Goal: Complete application form: Complete application form

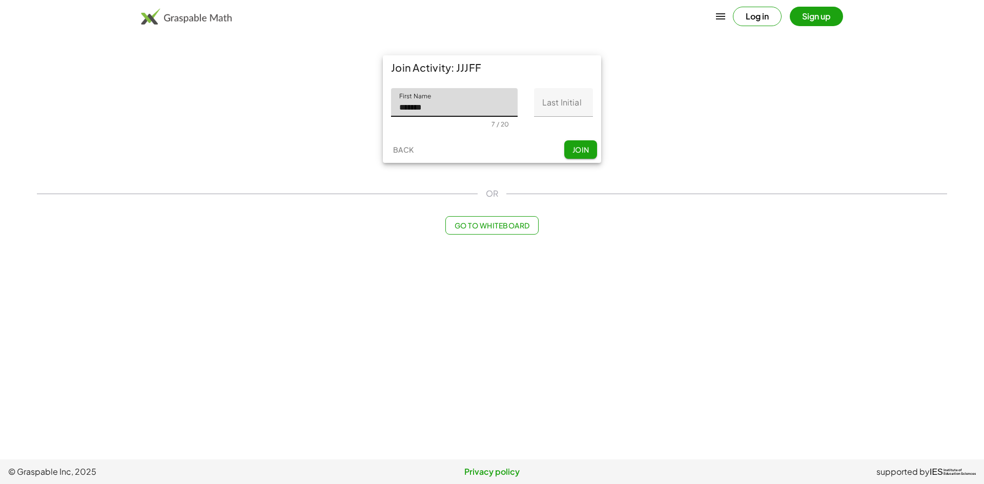
type input "*******"
click at [560, 110] on input "Last Initial" at bounding box center [563, 102] width 59 height 29
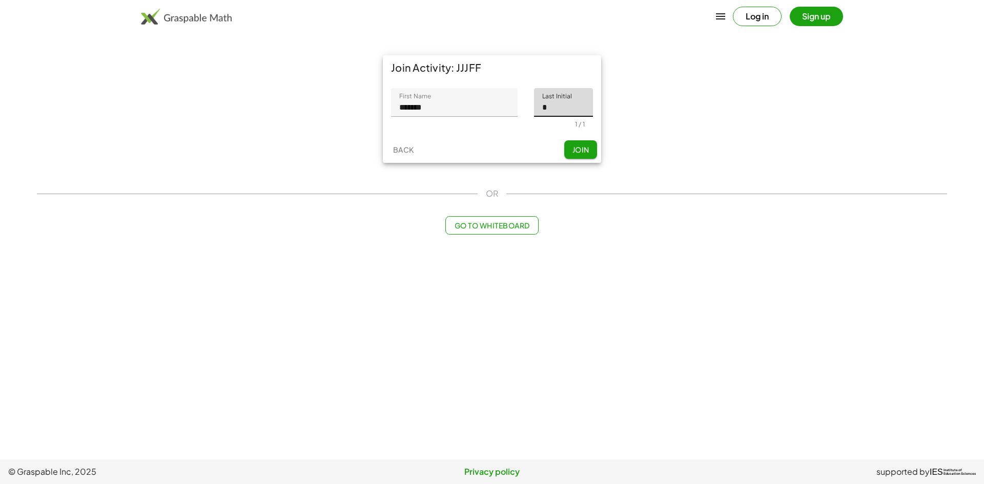
type input "*"
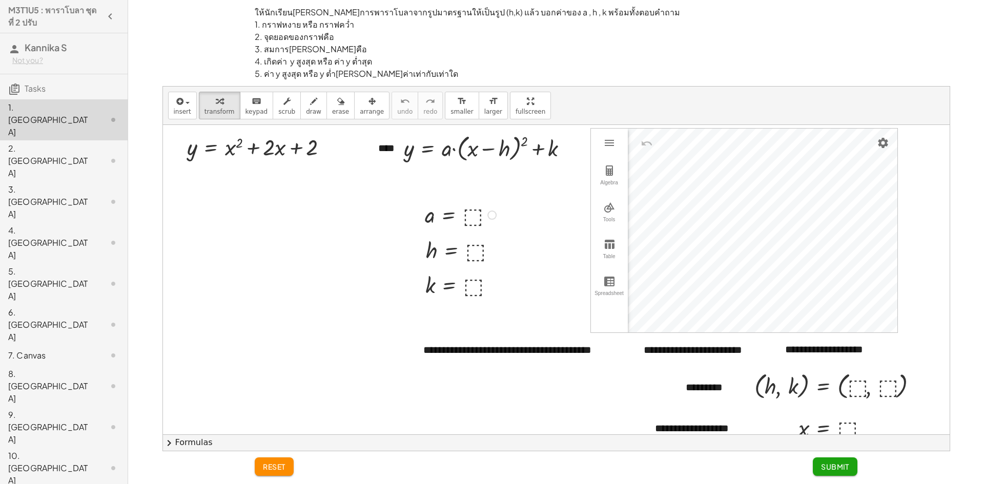
click at [468, 212] on div at bounding box center [462, 214] width 85 height 29
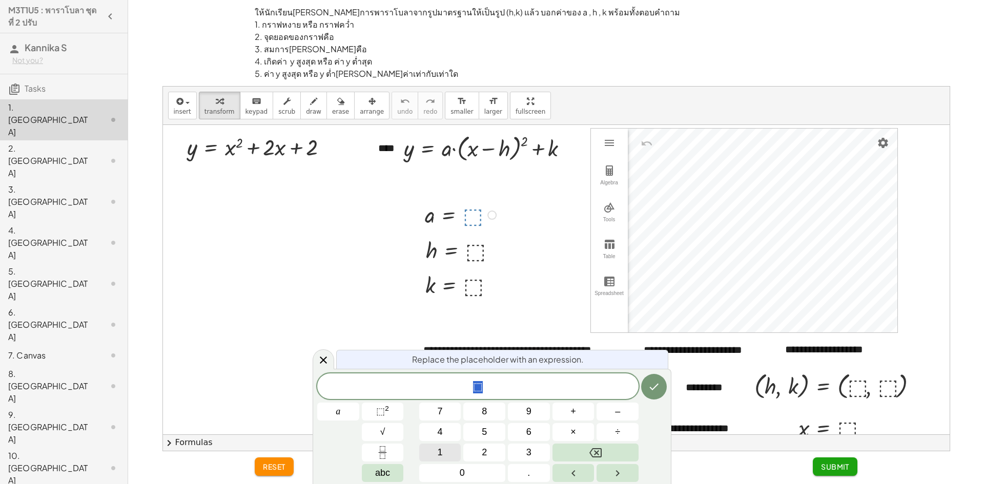
click at [443, 446] on button "1" at bounding box center [440, 453] width 42 height 18
click at [657, 390] on icon "Done" at bounding box center [654, 387] width 12 height 12
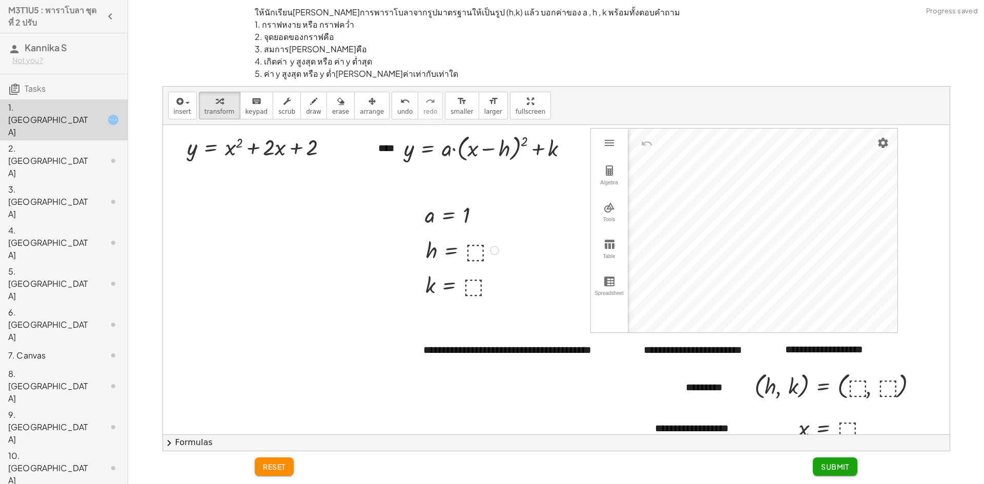
click at [469, 251] on div at bounding box center [464, 249] width 86 height 29
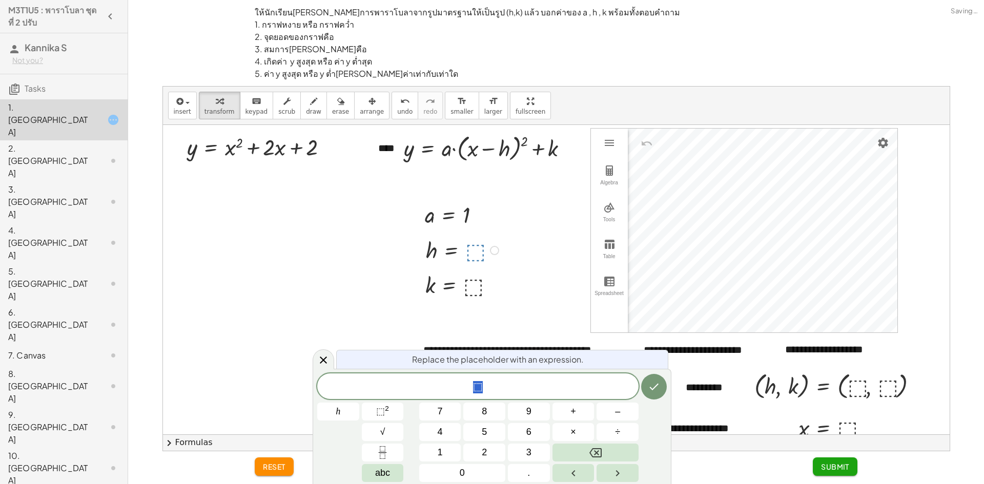
click at [477, 442] on div "⬚ h 7 8 9 + – 4 5 6 × ÷ ⬚ 2 √ abc 1 2 3 0 ." at bounding box center [492, 428] width 350 height 109
click at [479, 451] on button "2" at bounding box center [484, 453] width 42 height 18
click at [610, 451] on button "Backspace" at bounding box center [596, 453] width 86 height 18
click at [479, 384] on span "⬚" at bounding box center [478, 387] width 10 height 12
click at [474, 449] on button "2" at bounding box center [484, 453] width 42 height 18
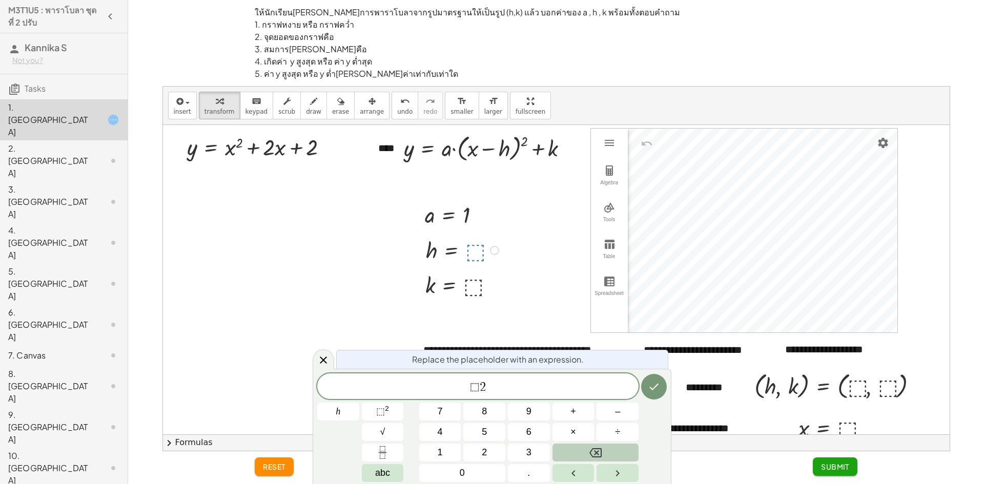
click at [590, 455] on icon "Backspace" at bounding box center [596, 453] width 12 height 12
click at [327, 357] on icon at bounding box center [323, 360] width 12 height 12
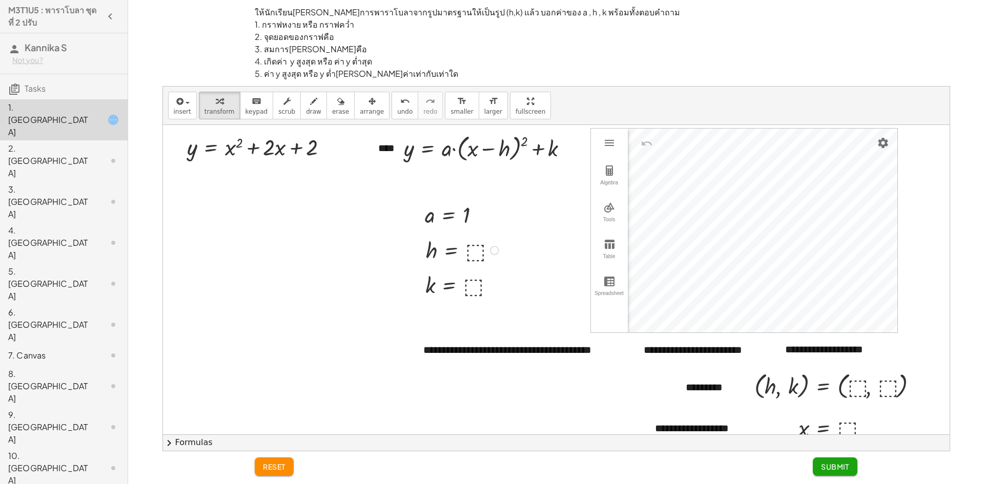
click at [474, 252] on div at bounding box center [464, 249] width 86 height 29
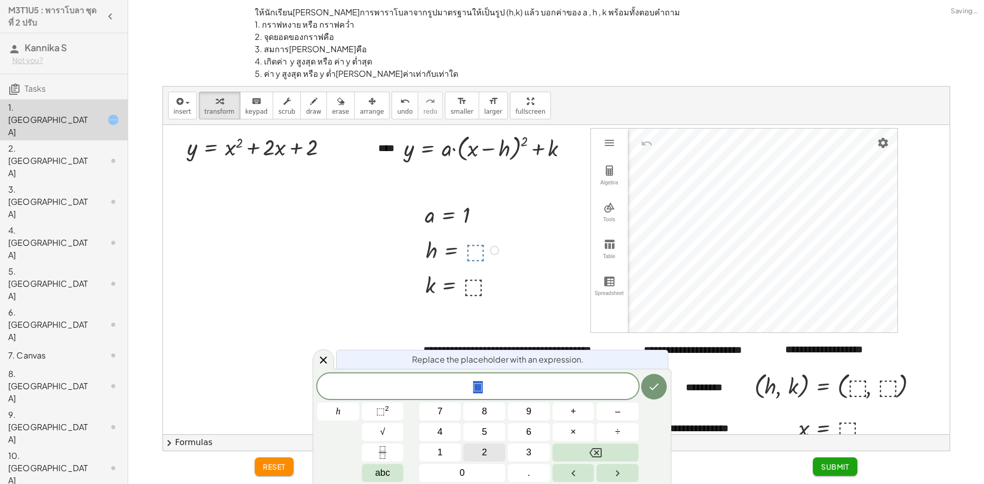
click at [475, 452] on button "2" at bounding box center [484, 453] width 42 height 18
click at [647, 388] on button "Done" at bounding box center [654, 387] width 26 height 26
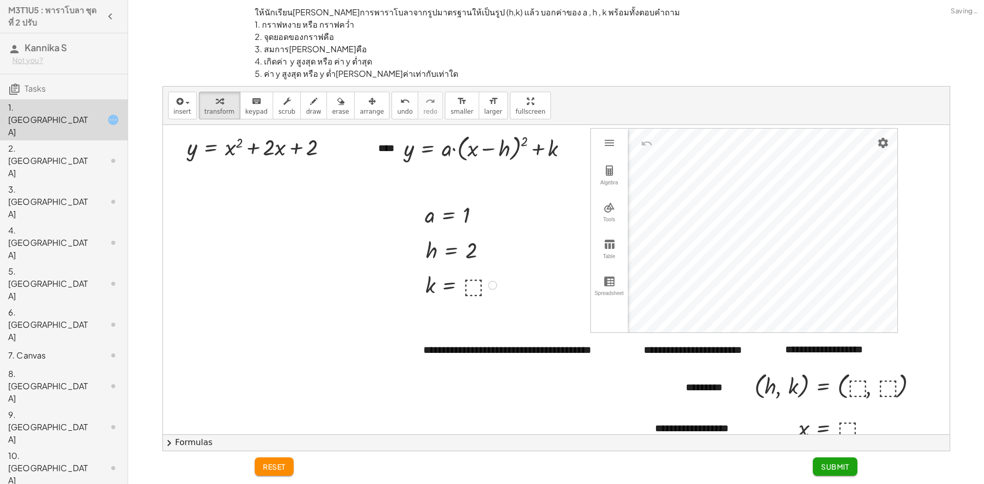
click at [469, 278] on div at bounding box center [462, 284] width 85 height 29
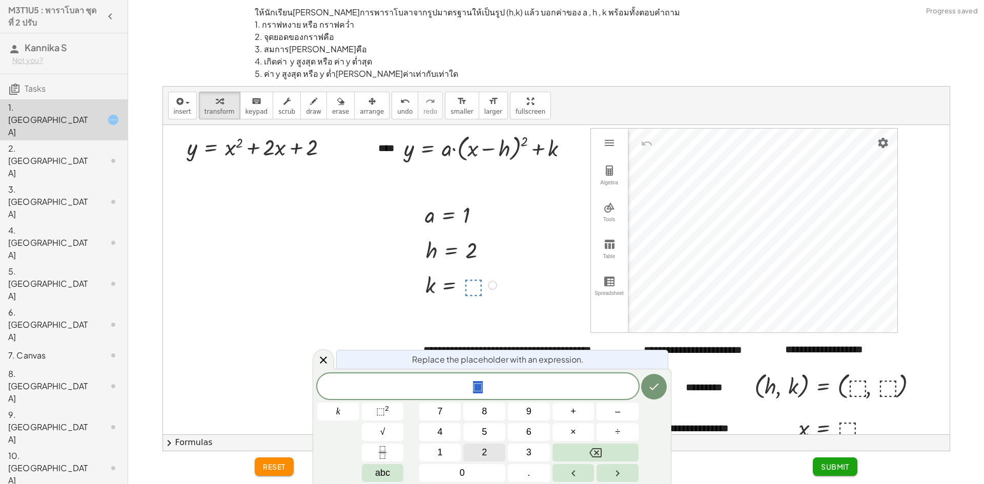
click at [481, 448] on button "2" at bounding box center [484, 453] width 42 height 18
click at [654, 390] on icon "Done" at bounding box center [654, 387] width 12 height 12
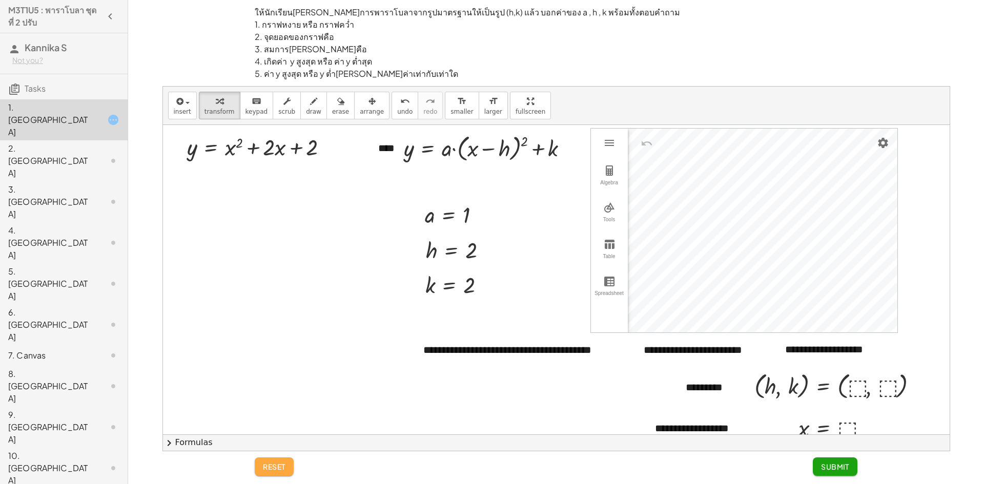
click at [289, 468] on button "reset" at bounding box center [274, 467] width 39 height 18
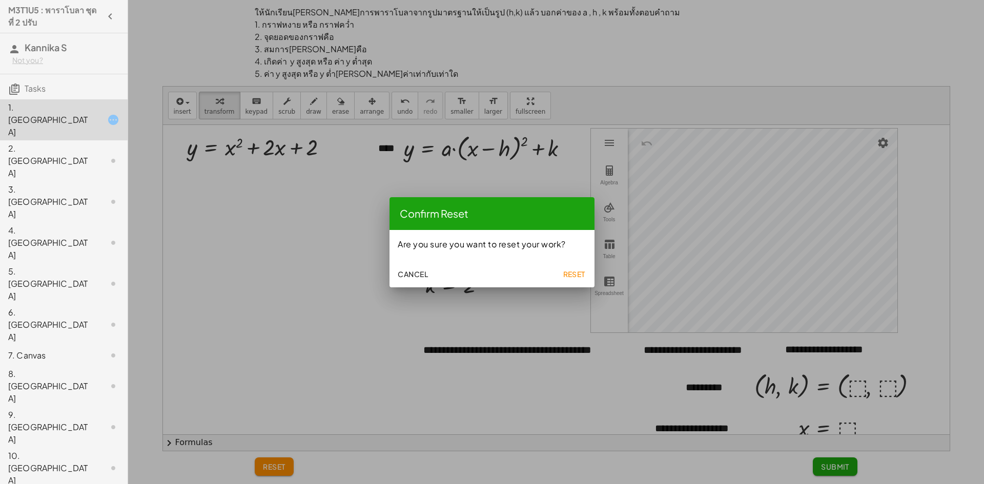
click at [574, 277] on span "Reset" at bounding box center [574, 274] width 23 height 9
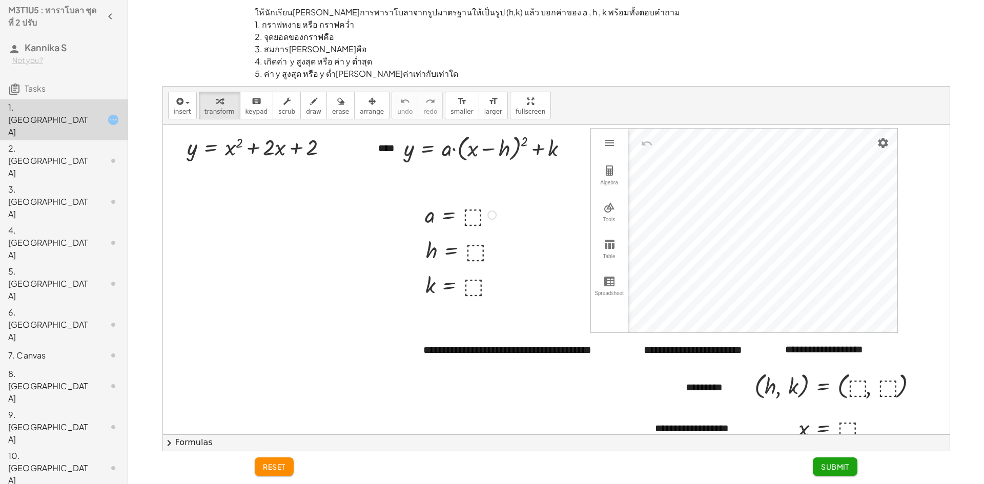
click at [470, 216] on div at bounding box center [462, 214] width 85 height 29
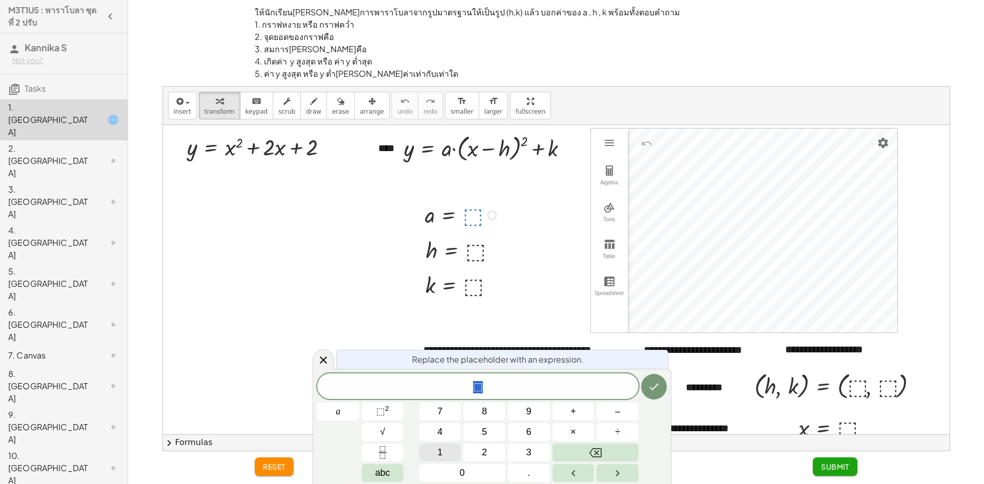
click at [434, 456] on button "1" at bounding box center [440, 453] width 42 height 18
click at [661, 390] on button "Done" at bounding box center [654, 387] width 26 height 26
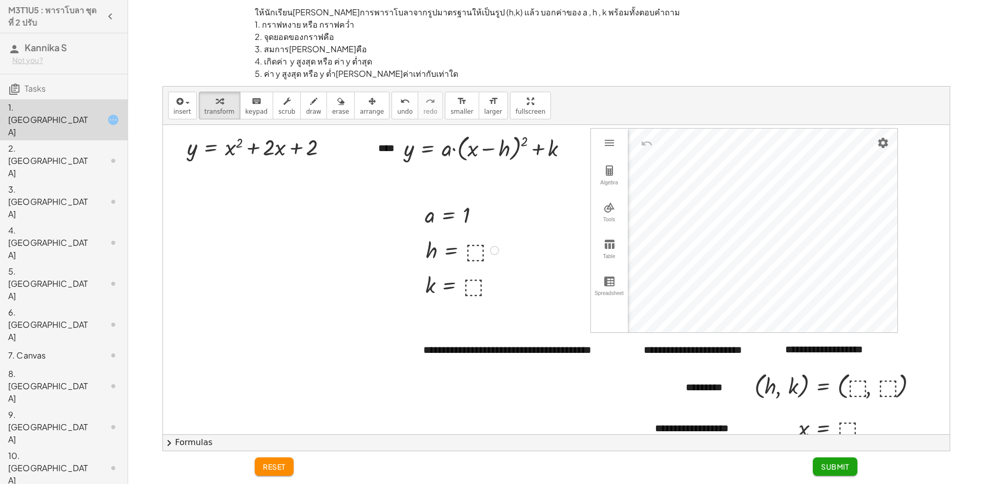
click at [472, 255] on div at bounding box center [464, 249] width 86 height 29
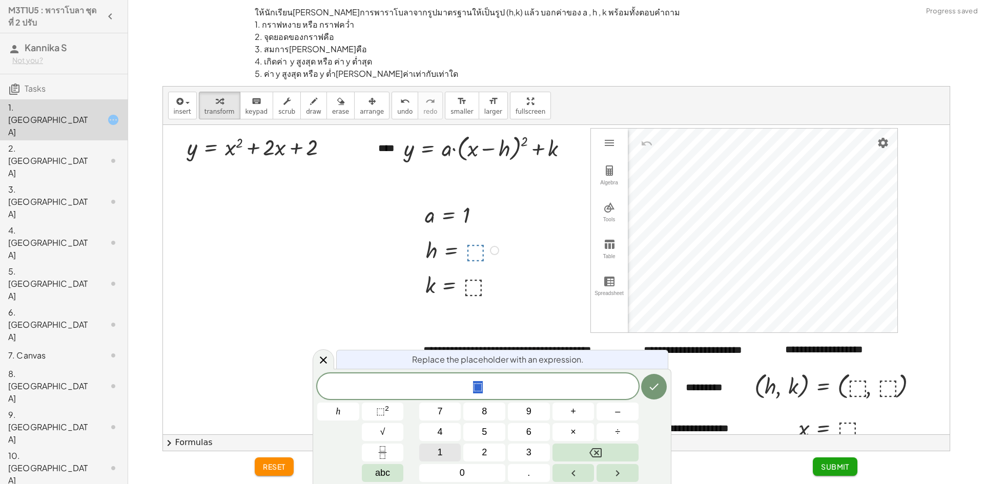
click at [431, 453] on button "1" at bounding box center [440, 453] width 42 height 18
click at [650, 386] on icon "Done" at bounding box center [654, 387] width 12 height 12
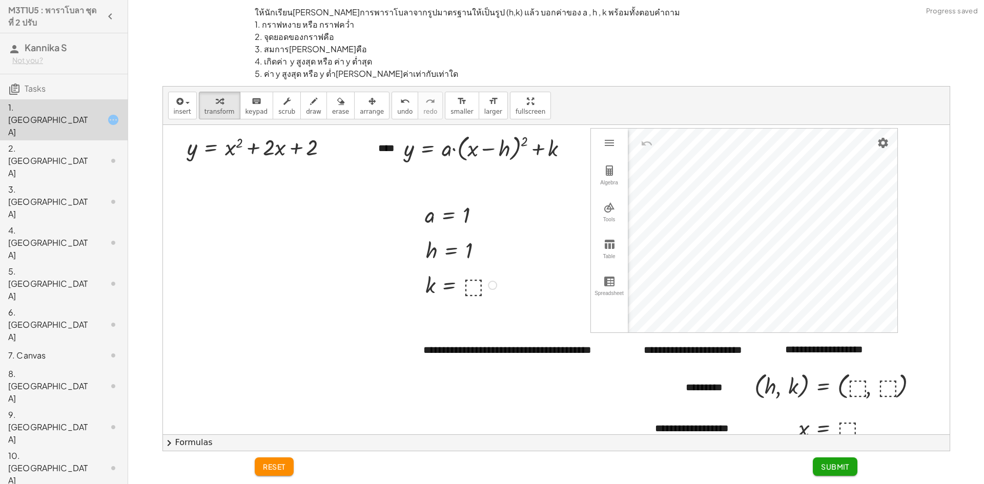
click at [472, 288] on div at bounding box center [462, 284] width 85 height 29
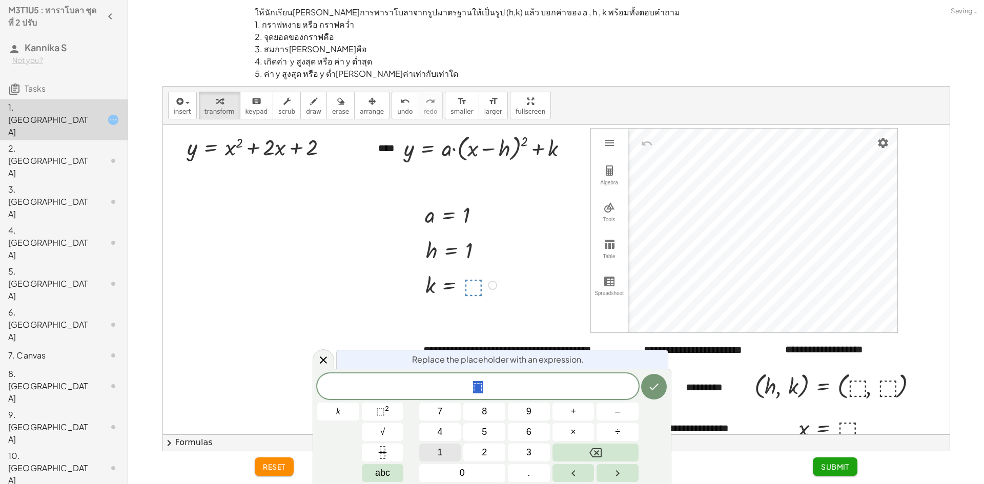
click at [433, 456] on button "1" at bounding box center [440, 453] width 42 height 18
click at [659, 392] on icon "Done" at bounding box center [654, 387] width 12 height 12
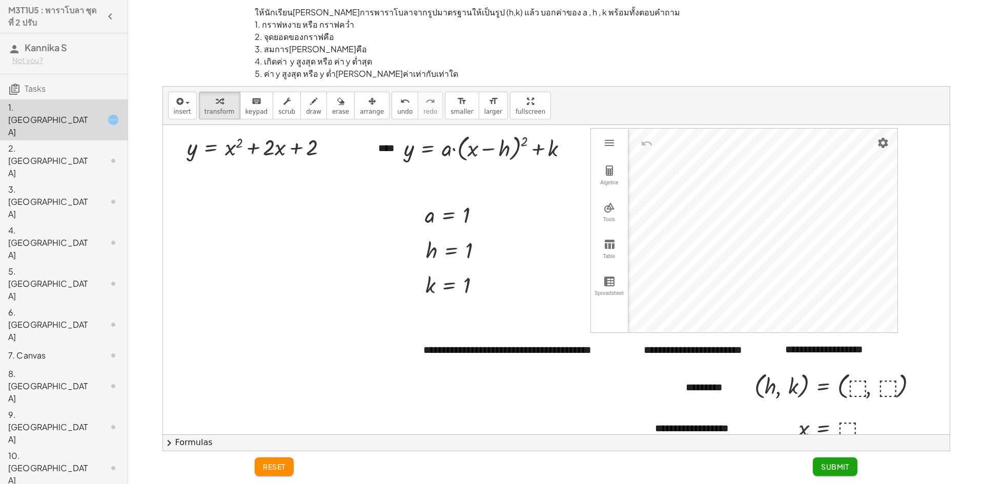
click at [273, 474] on button "reset" at bounding box center [274, 467] width 39 height 18
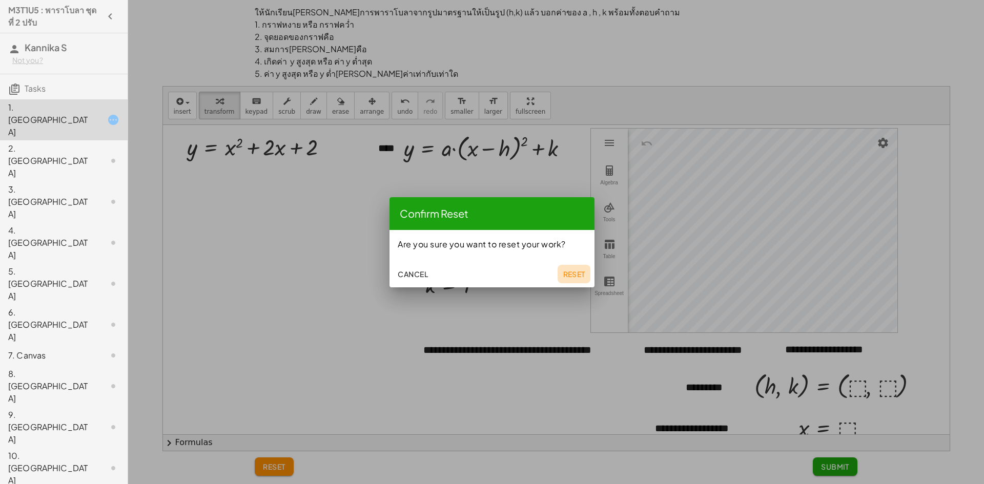
click at [581, 271] on span "Reset" at bounding box center [574, 274] width 23 height 9
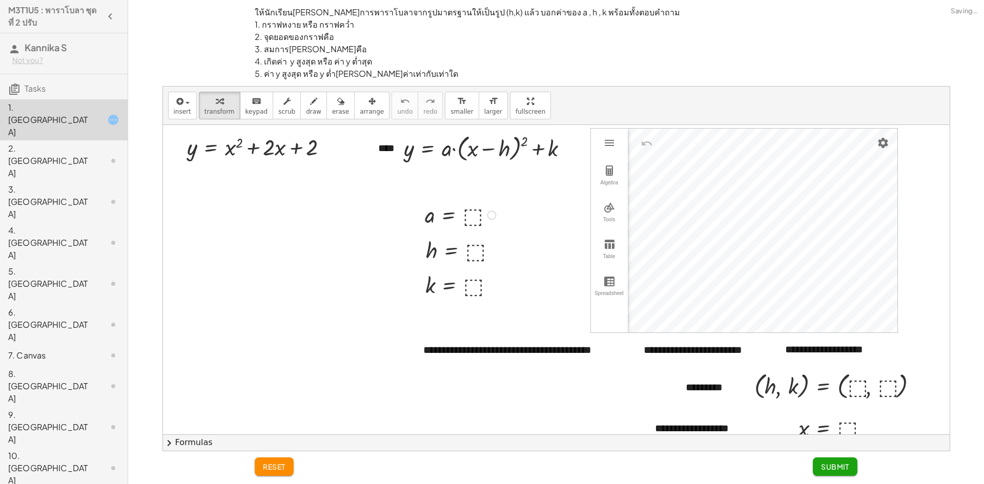
click at [473, 217] on div at bounding box center [462, 214] width 85 height 29
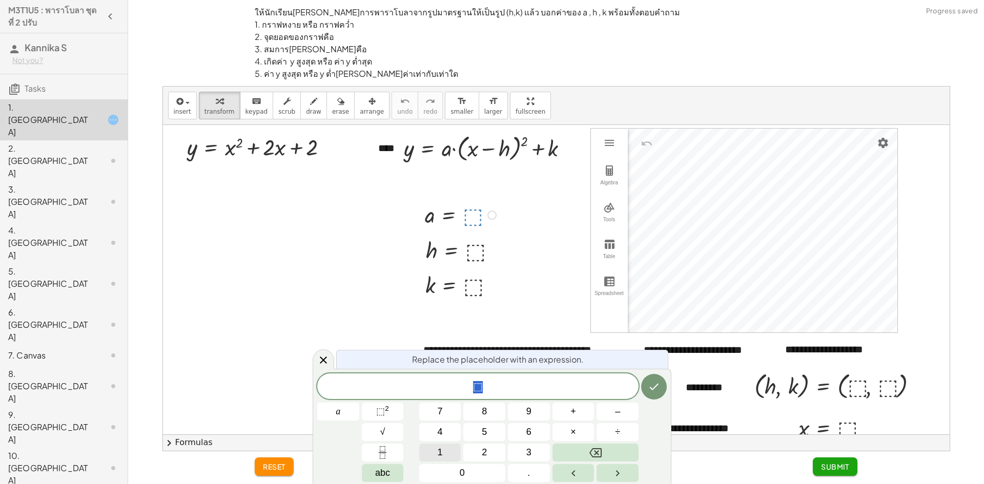
click at [441, 448] on span "1" at bounding box center [440, 453] width 5 height 14
click at [666, 389] on button "Done" at bounding box center [654, 387] width 26 height 26
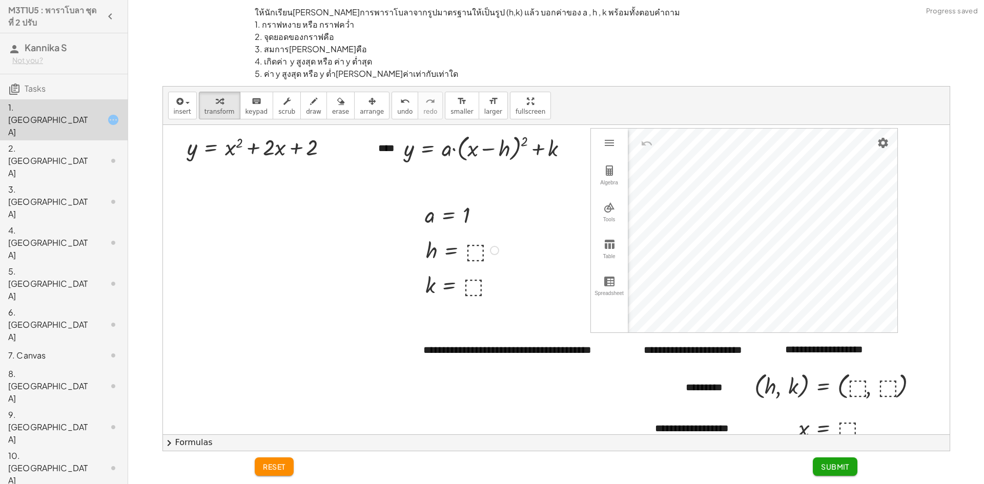
click at [476, 251] on div at bounding box center [464, 249] width 86 height 29
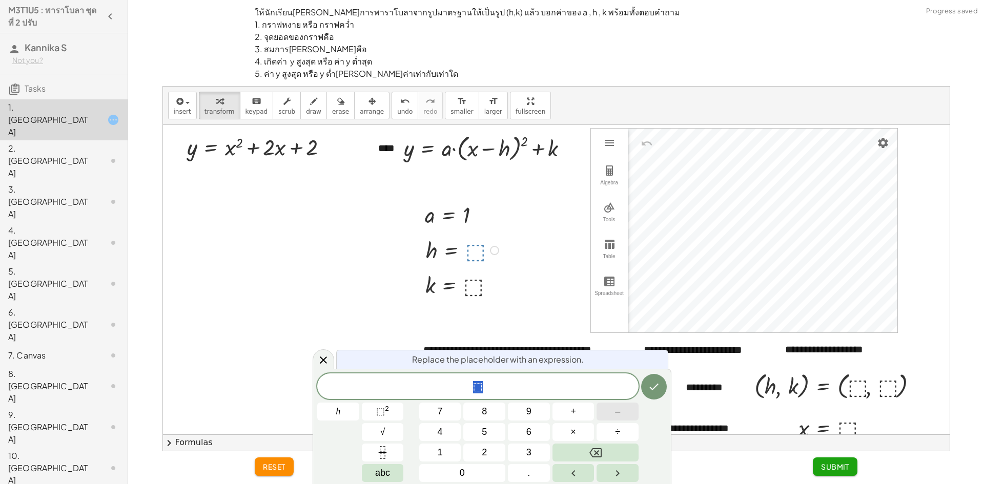
click at [622, 419] on button "–" at bounding box center [618, 412] width 42 height 18
click at [438, 450] on span "1" at bounding box center [440, 453] width 5 height 14
click at [654, 383] on icon "Done" at bounding box center [654, 387] width 12 height 12
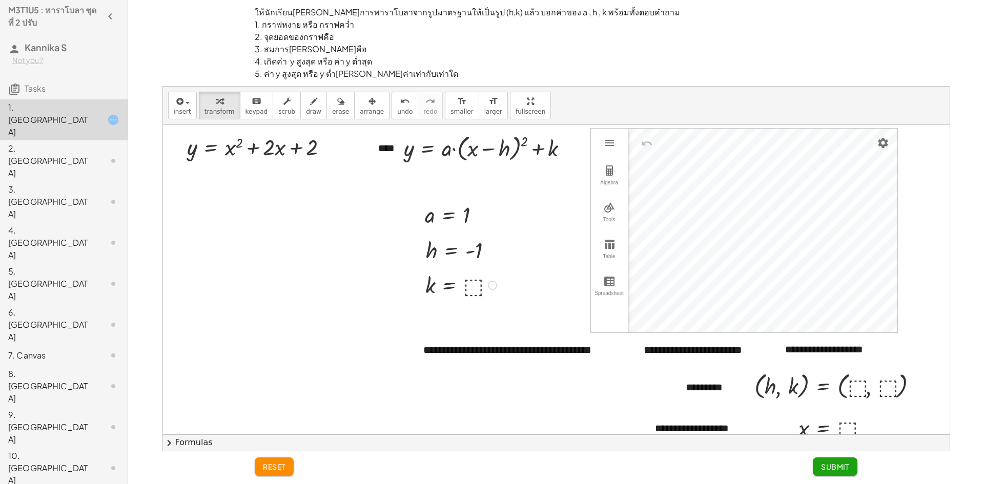
click at [473, 294] on div at bounding box center [462, 284] width 85 height 29
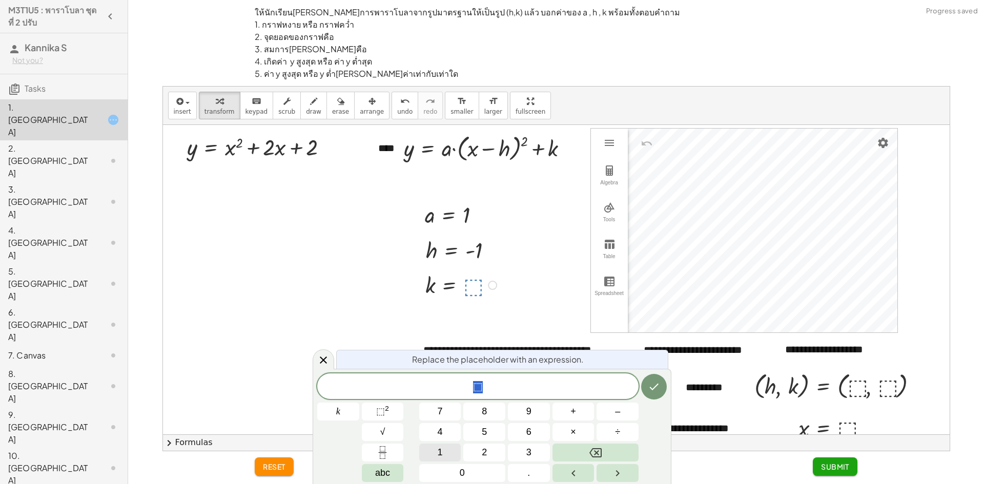
click at [437, 451] on button "1" at bounding box center [440, 453] width 42 height 18
click at [646, 382] on button "Done" at bounding box center [654, 387] width 26 height 26
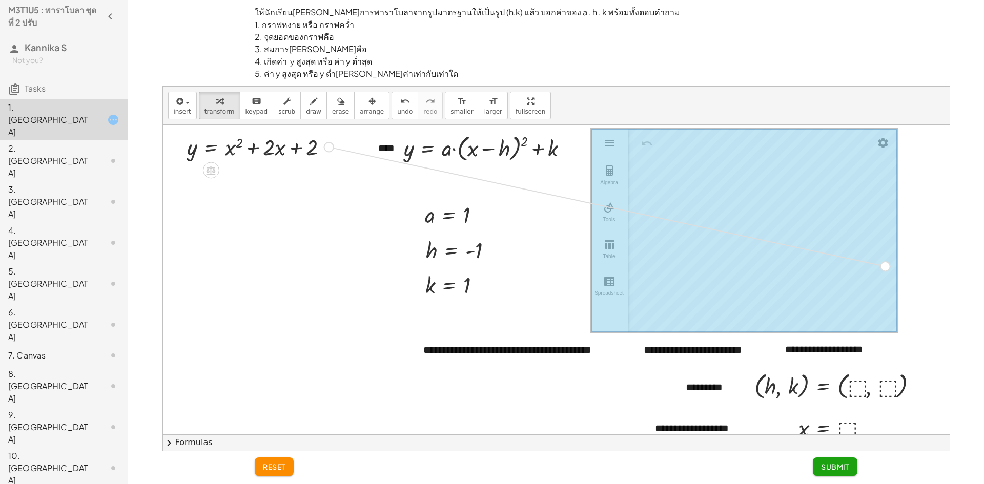
drag, startPoint x: 326, startPoint y: 145, endPoint x: 893, endPoint y: 265, distance: 579.7
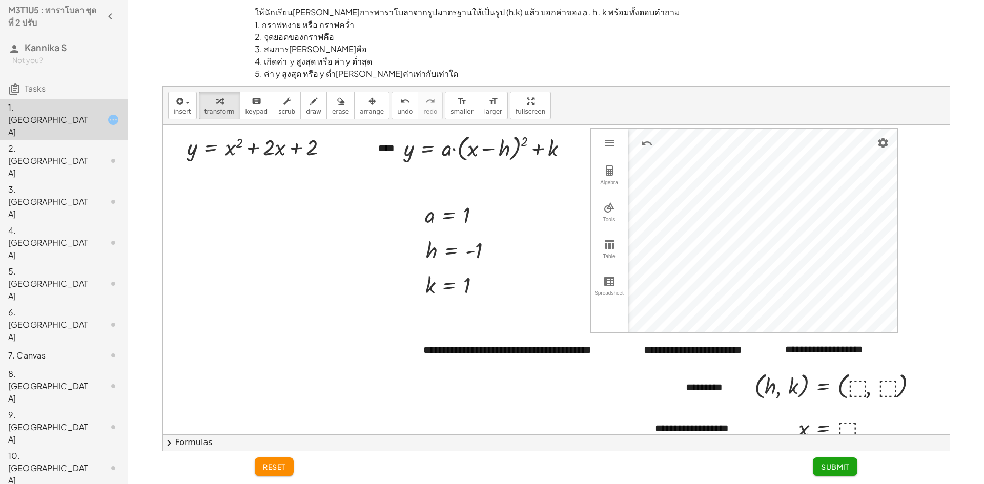
click at [802, 338] on div "**********" at bounding box center [556, 329] width 787 height 408
click at [927, 237] on div "**********" at bounding box center [556, 329] width 787 height 408
click at [948, 199] on div "**********" at bounding box center [556, 280] width 787 height 310
click at [900, 227] on div "**********" at bounding box center [556, 329] width 787 height 408
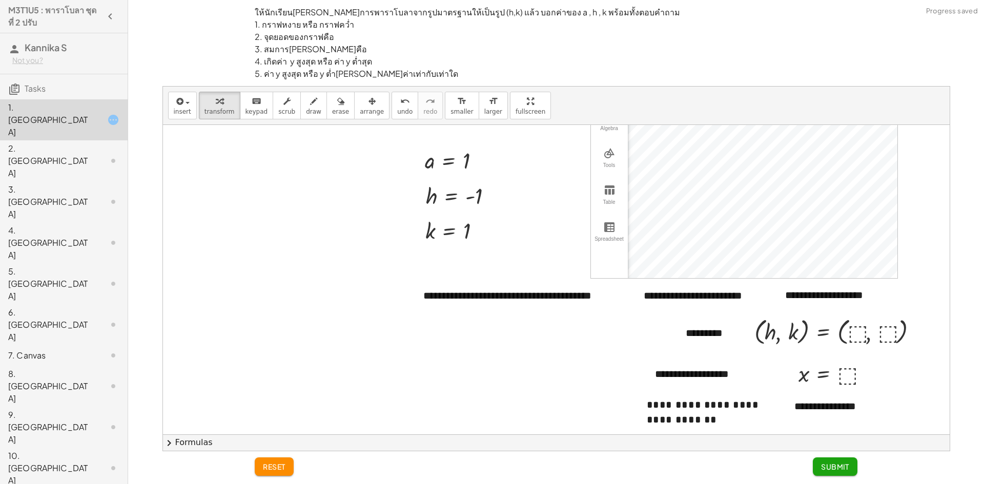
scroll to position [98, 0]
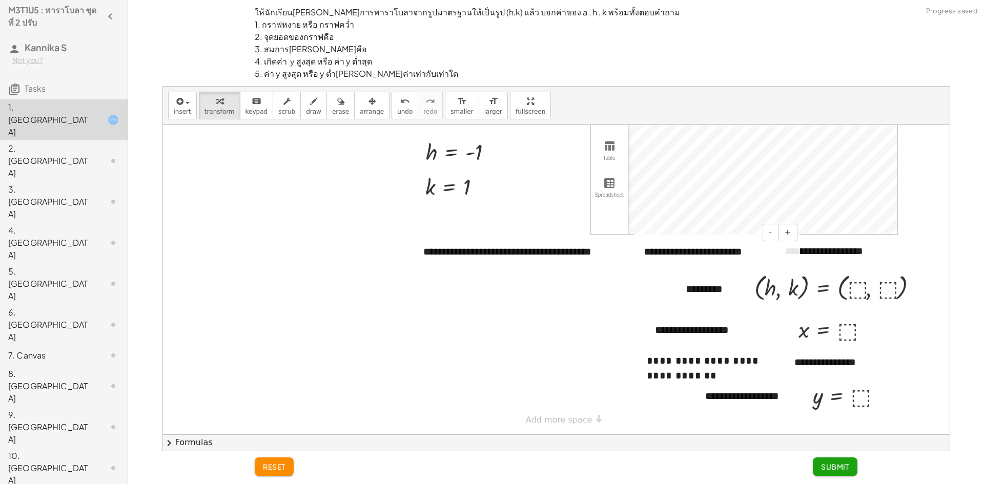
click at [712, 230] on div "**********" at bounding box center [556, 231] width 787 height 408
click at [533, 383] on div at bounding box center [556, 231] width 787 height 408
click at [458, 293] on div at bounding box center [556, 231] width 787 height 408
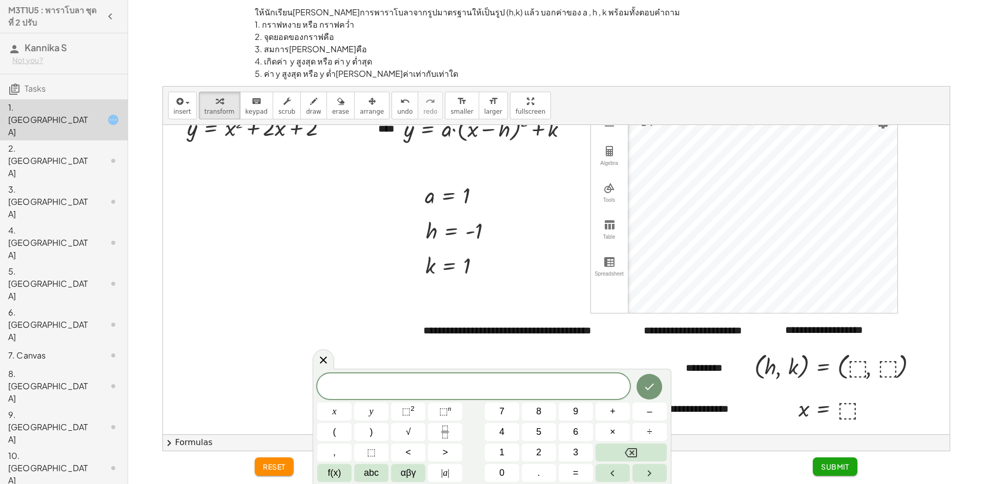
scroll to position [0, 0]
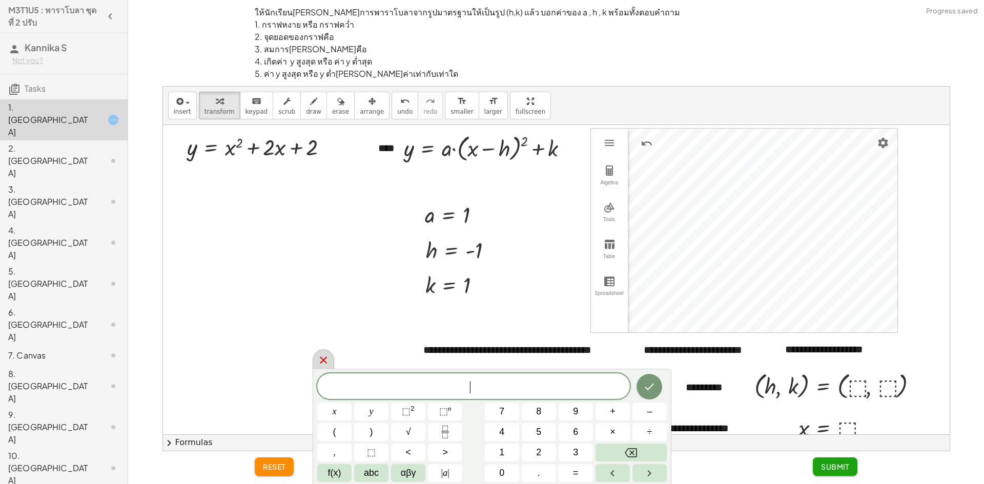
click at [315, 357] on div at bounding box center [324, 360] width 22 height 20
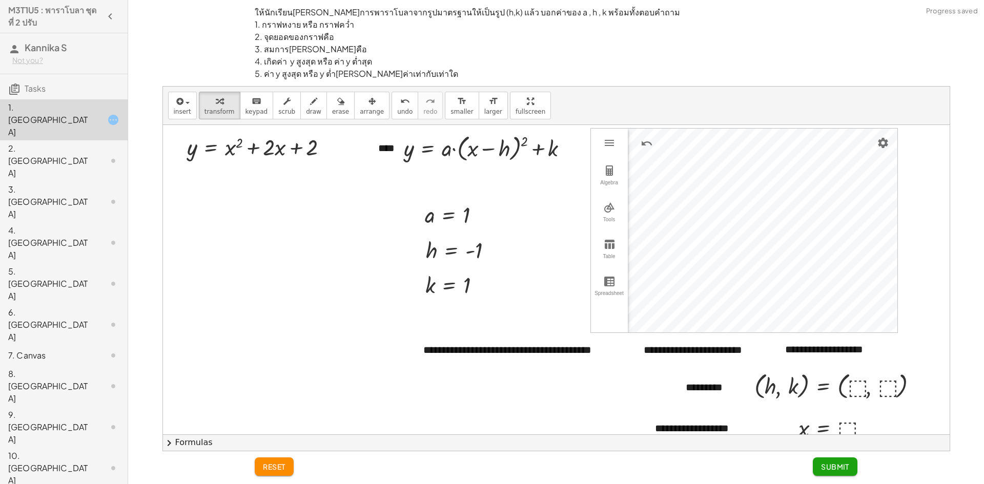
click at [521, 374] on div at bounding box center [556, 329] width 787 height 408
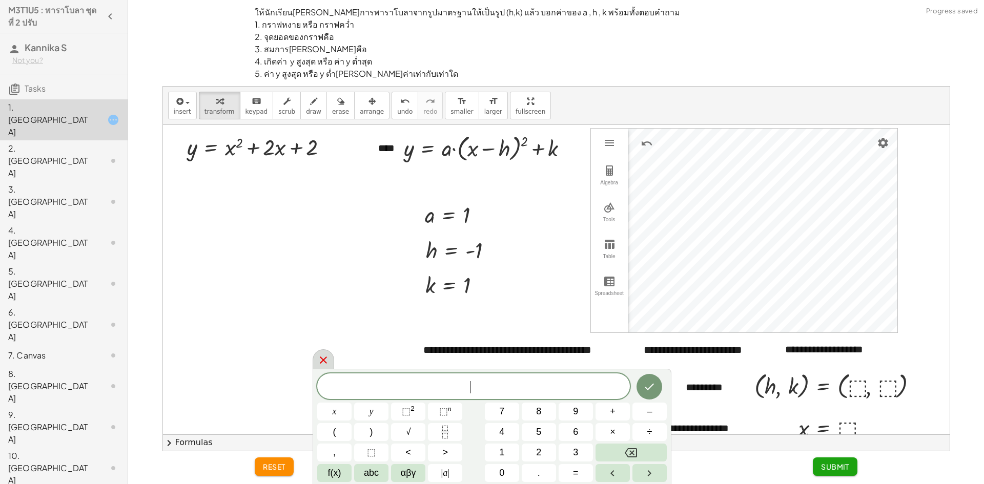
click at [320, 357] on icon at bounding box center [323, 360] width 7 height 7
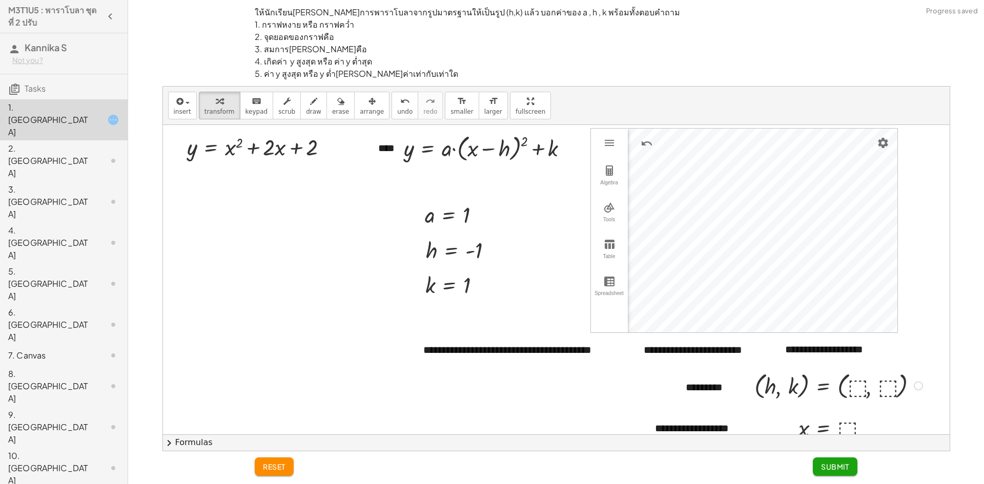
click at [856, 385] on div at bounding box center [840, 385] width 181 height 33
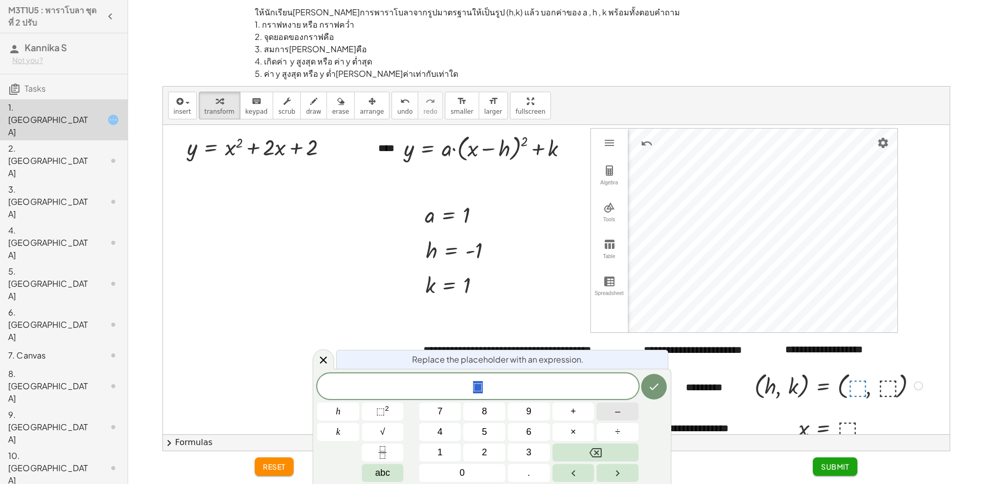
click at [614, 412] on button "–" at bounding box center [618, 412] width 42 height 18
click at [444, 447] on button "1" at bounding box center [440, 453] width 42 height 18
click at [658, 385] on icon "Done" at bounding box center [654, 387] width 9 height 7
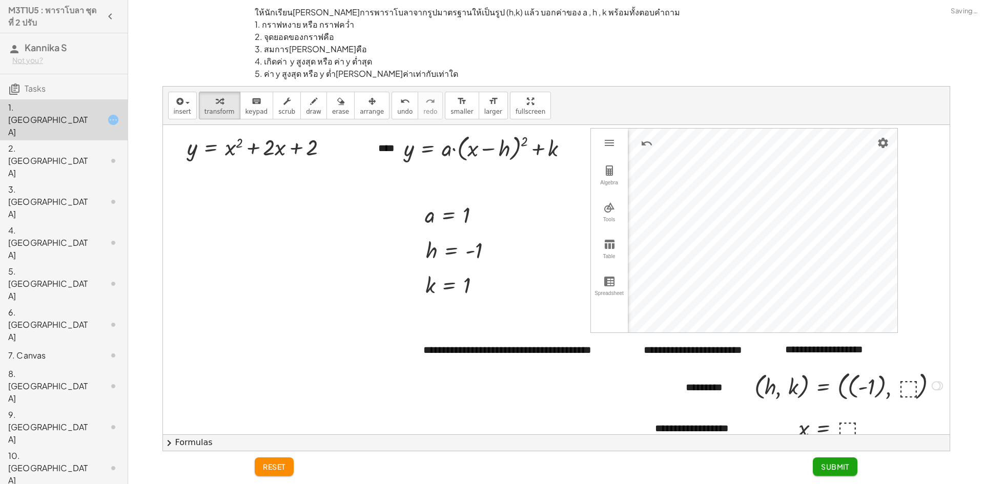
click at [906, 386] on div at bounding box center [851, 385] width 202 height 35
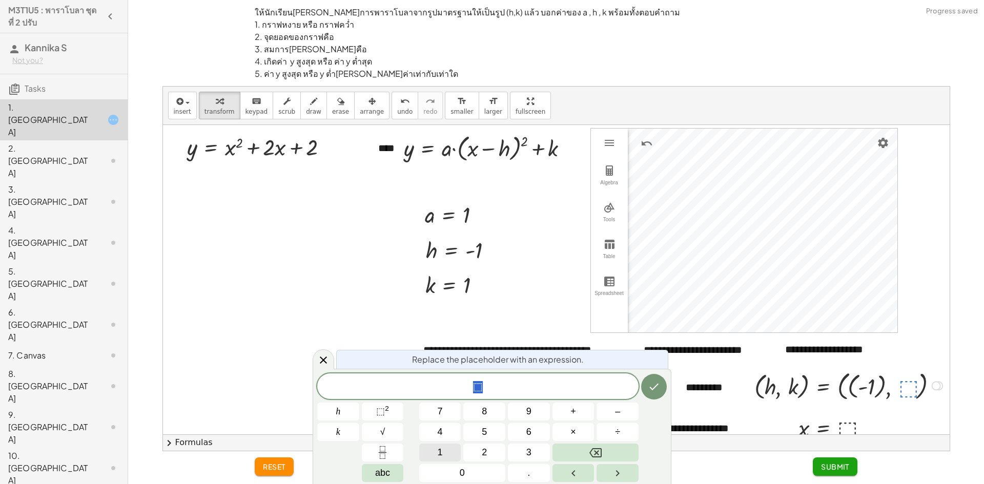
click at [434, 450] on button "1" at bounding box center [440, 453] width 42 height 18
click at [652, 386] on icon "Done" at bounding box center [654, 387] width 12 height 12
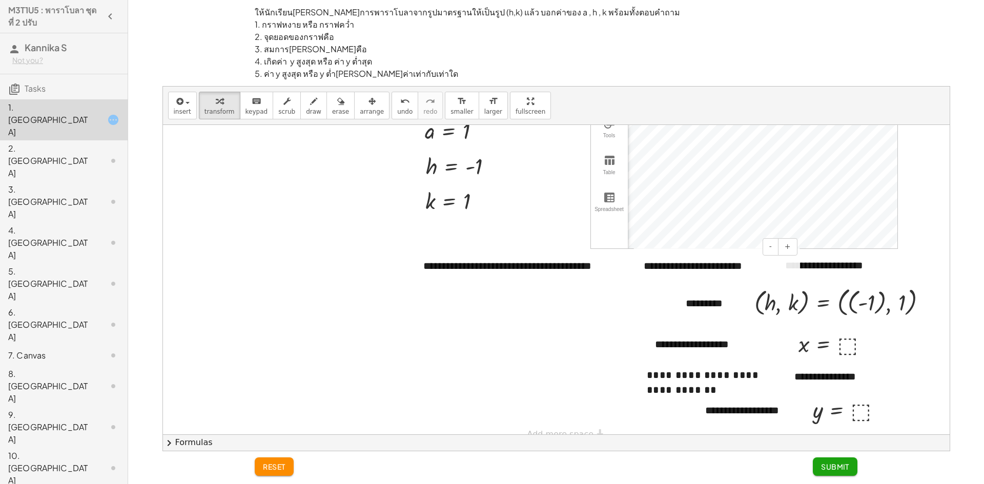
scroll to position [106, 0]
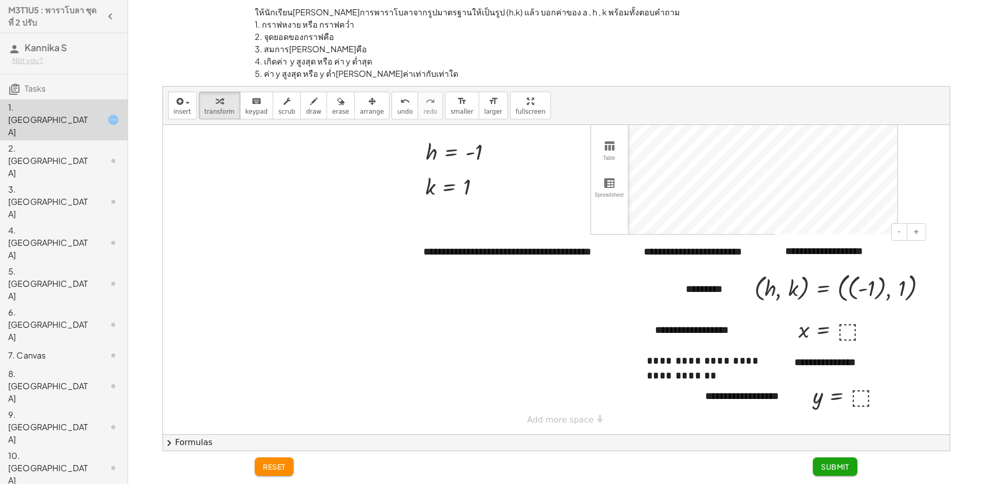
click at [890, 245] on div "**********" at bounding box center [852, 251] width 154 height 35
click at [967, 320] on div "**********" at bounding box center [556, 269] width 848 height 366
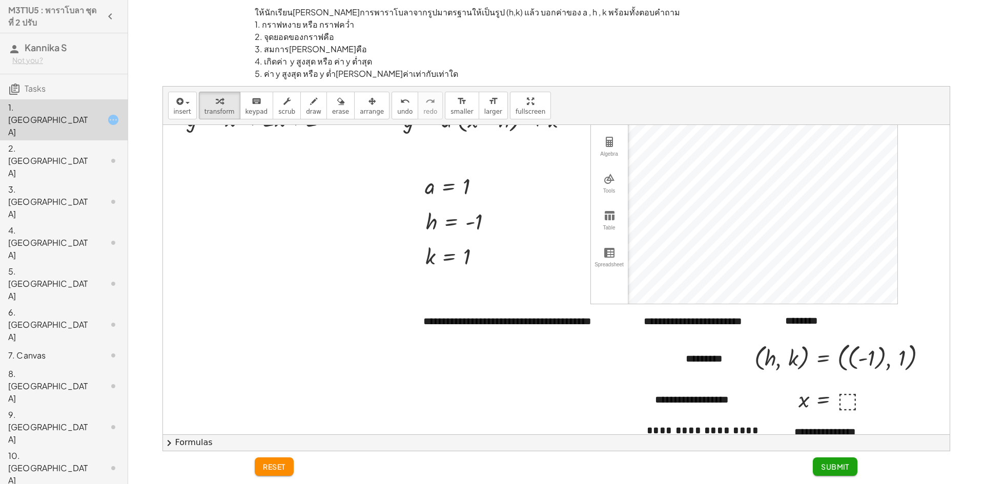
scroll to position [0, 0]
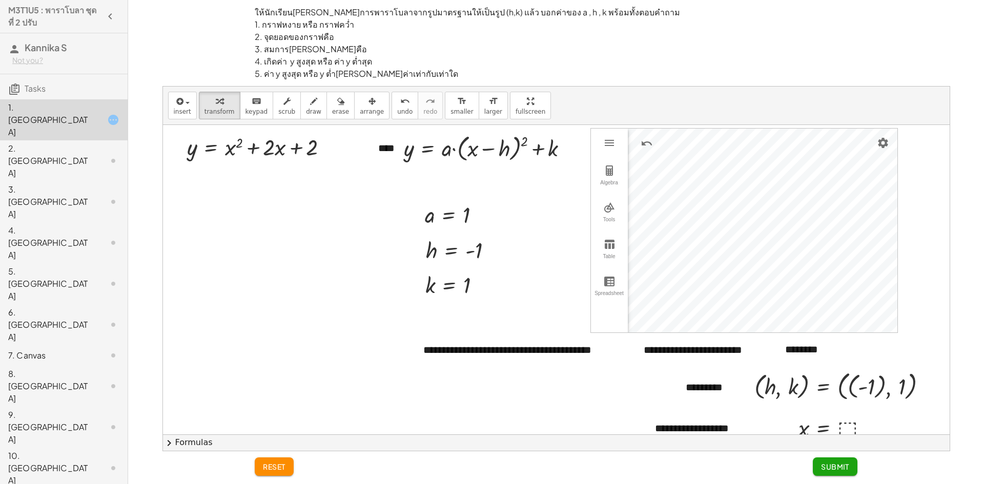
click at [536, 305] on div at bounding box center [557, 329] width 789 height 408
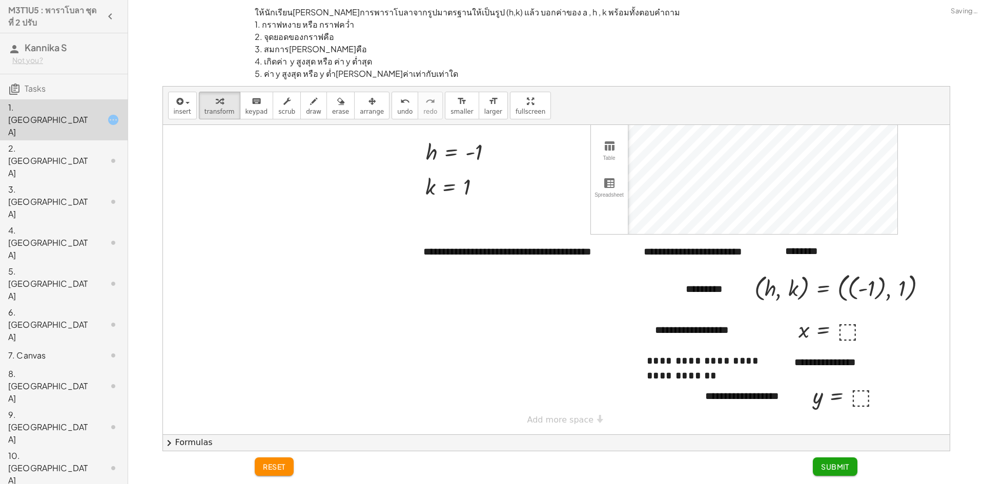
scroll to position [106, 0]
click at [853, 391] on div at bounding box center [850, 395] width 85 height 29
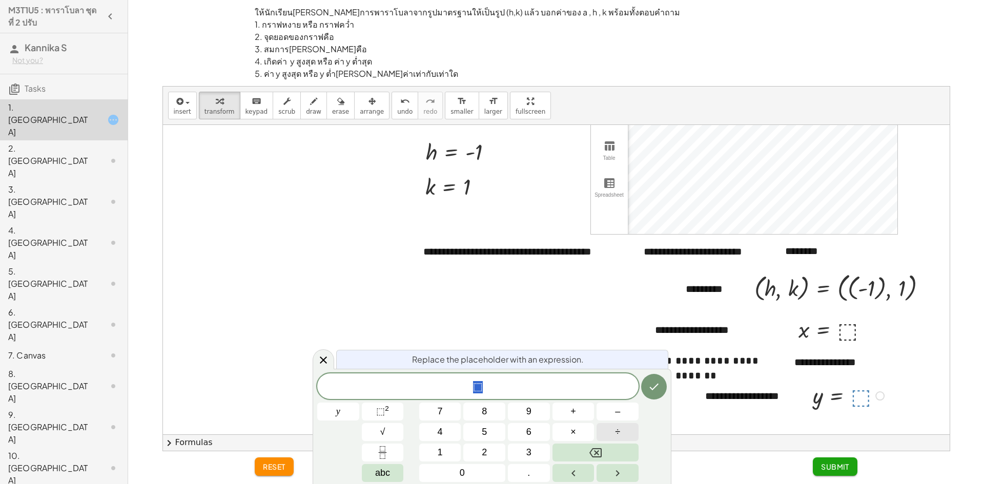
click at [434, 450] on button "1" at bounding box center [440, 453] width 42 height 18
click at [662, 393] on button "Done" at bounding box center [654, 387] width 26 height 26
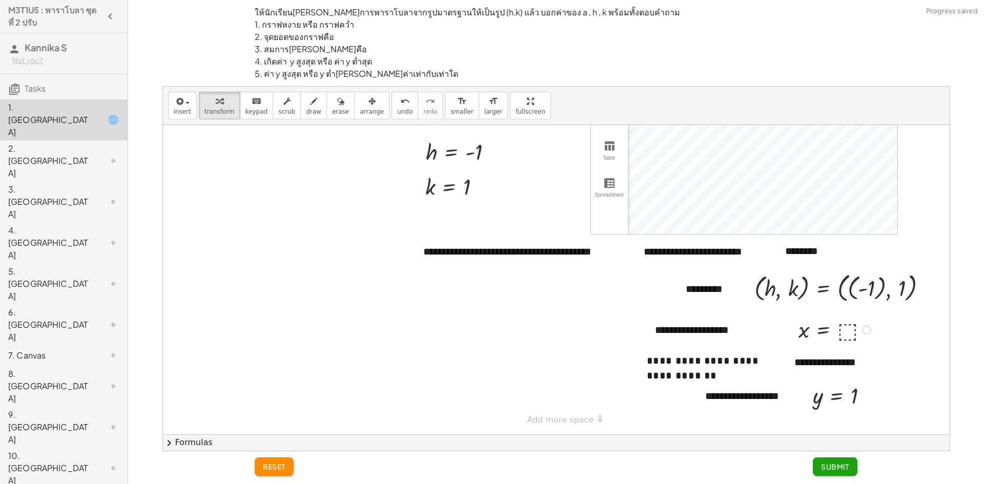
click at [846, 323] on div at bounding box center [837, 329] width 86 height 29
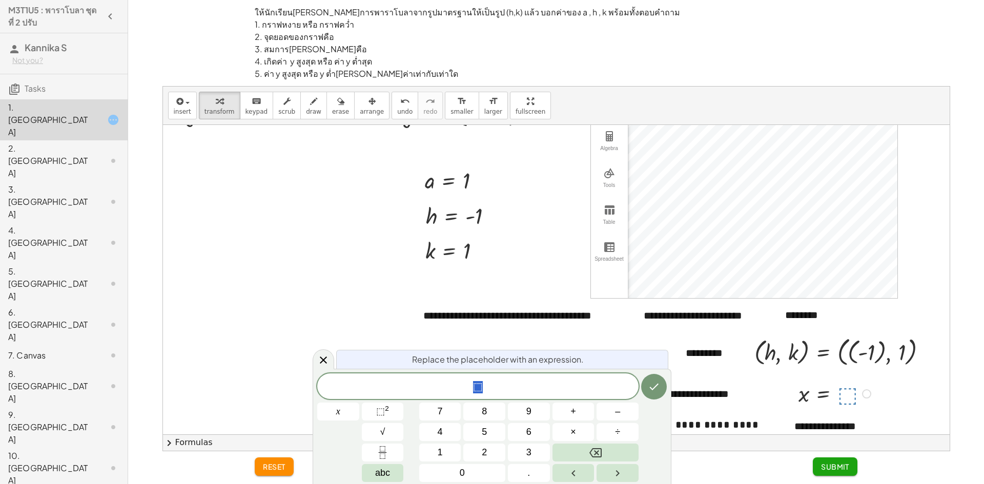
scroll to position [51, 0]
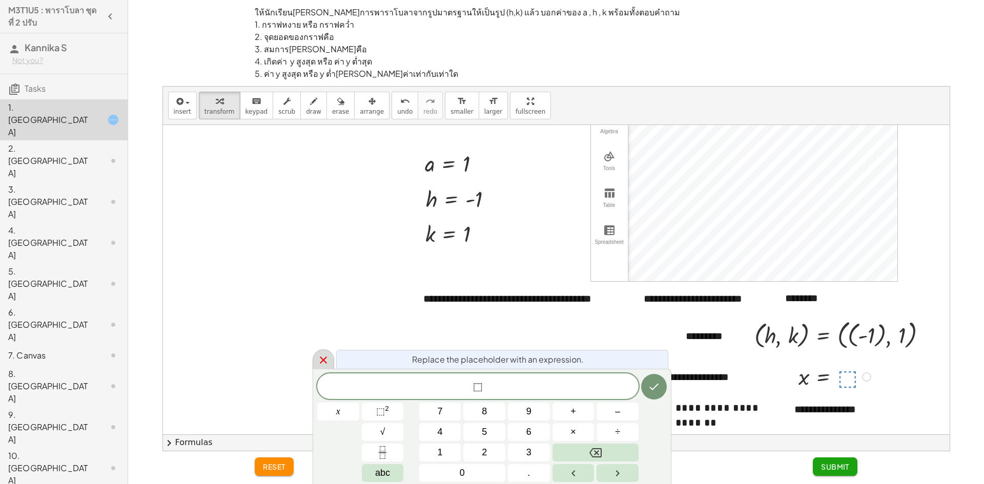
click at [321, 357] on icon at bounding box center [323, 360] width 12 height 12
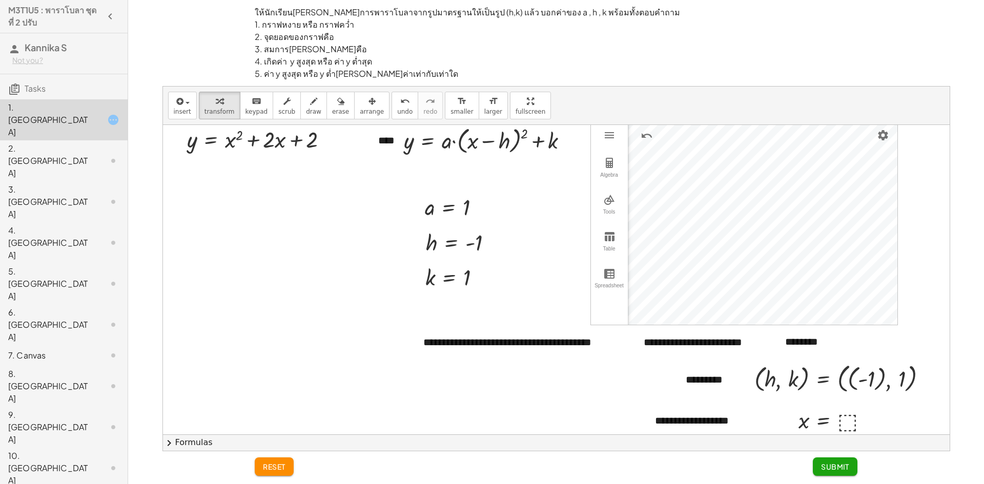
scroll to position [0, 0]
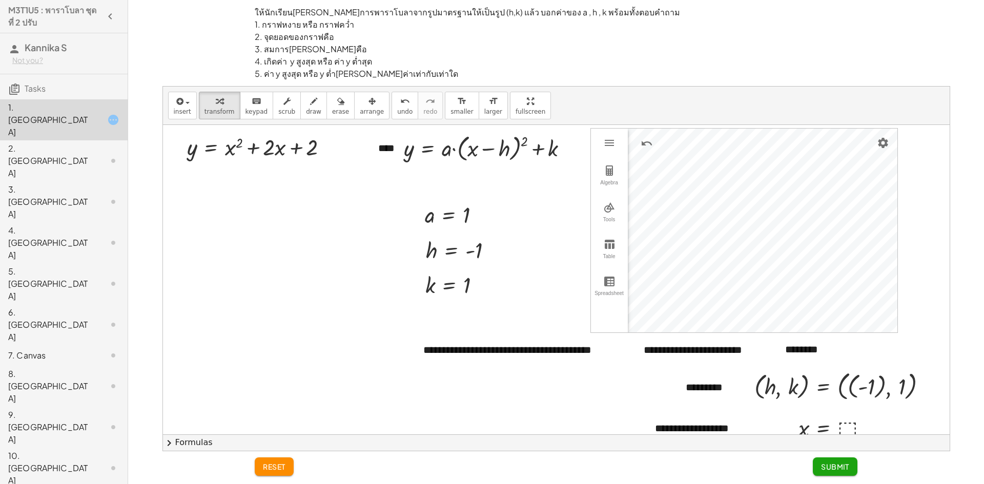
click at [420, 329] on div at bounding box center [557, 329] width 789 height 408
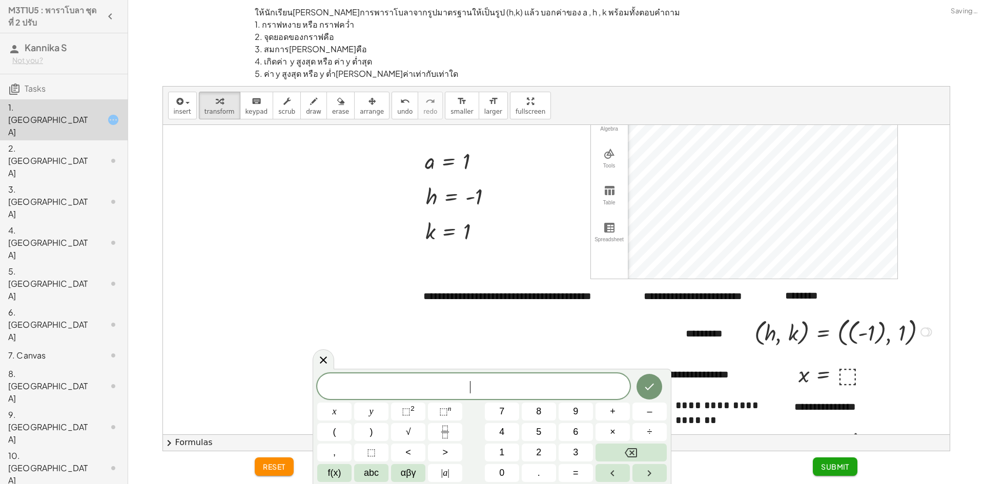
scroll to position [103, 0]
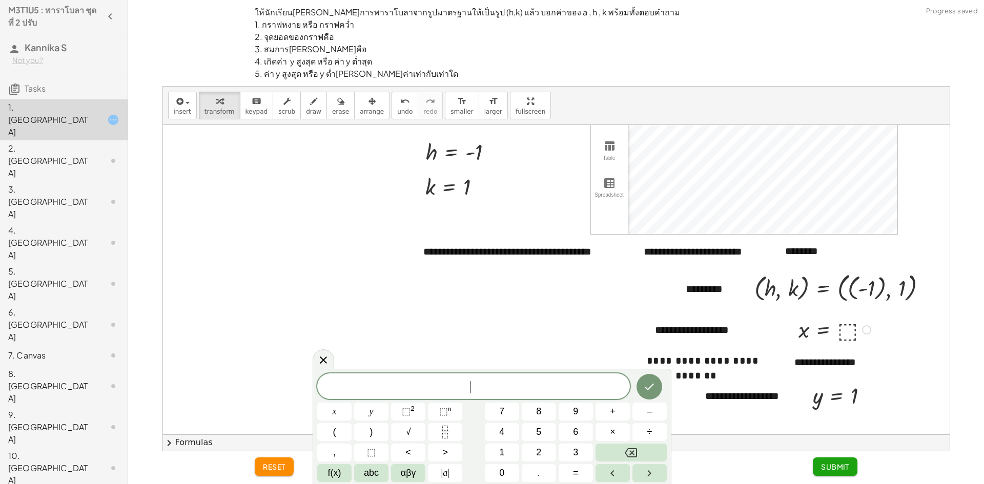
click at [845, 328] on div at bounding box center [837, 329] width 86 height 29
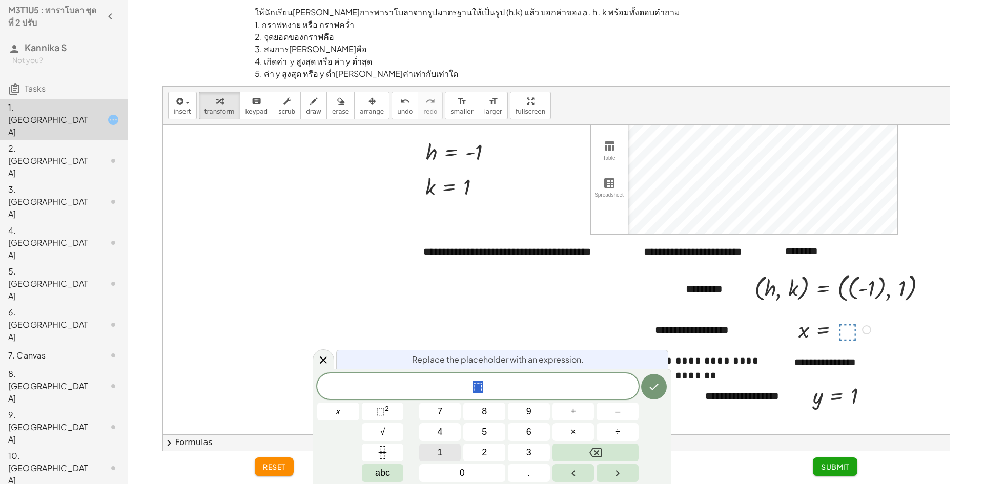
click at [448, 454] on button "1" at bounding box center [440, 453] width 42 height 18
click at [653, 387] on icon "Done" at bounding box center [654, 387] width 12 height 12
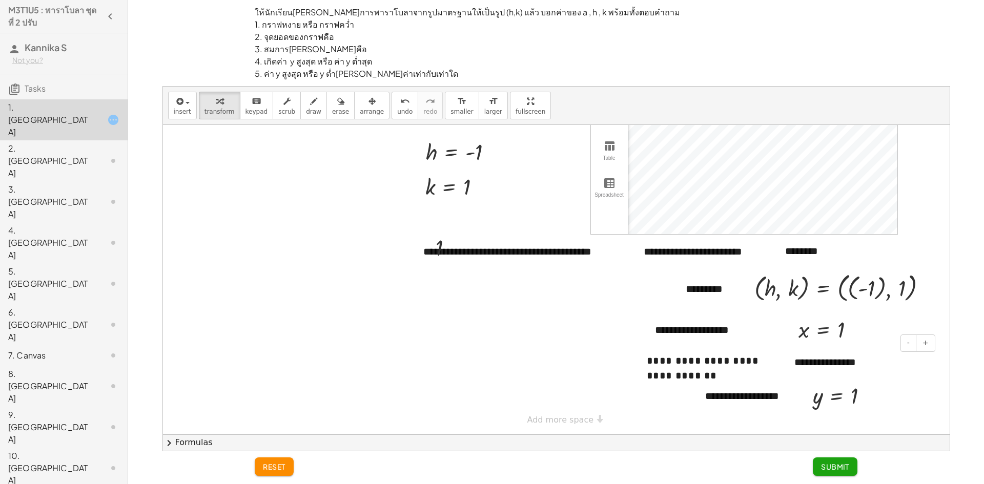
click at [824, 360] on div "**********" at bounding box center [861, 362] width 154 height 35
click at [969, 345] on div "**********" at bounding box center [556, 269] width 848 height 366
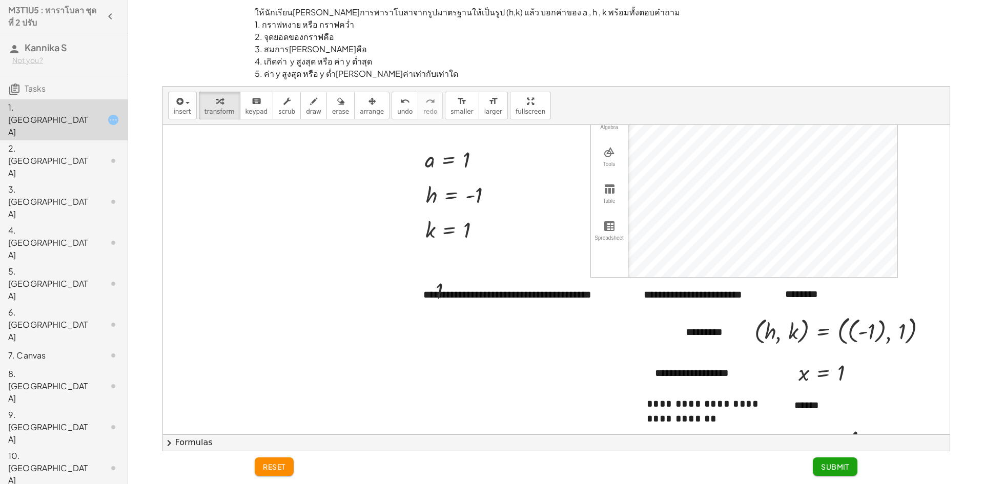
scroll to position [106, 0]
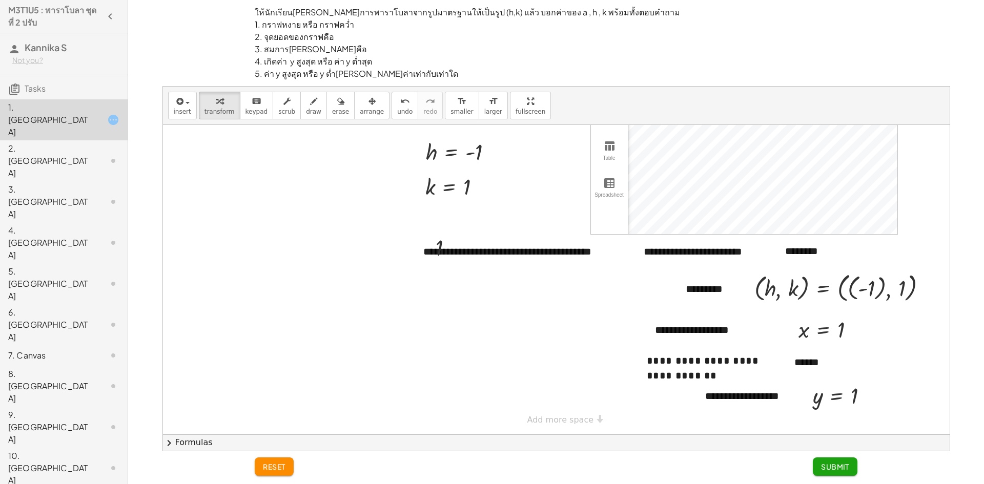
click at [841, 462] on button "Submit" at bounding box center [835, 467] width 45 height 18
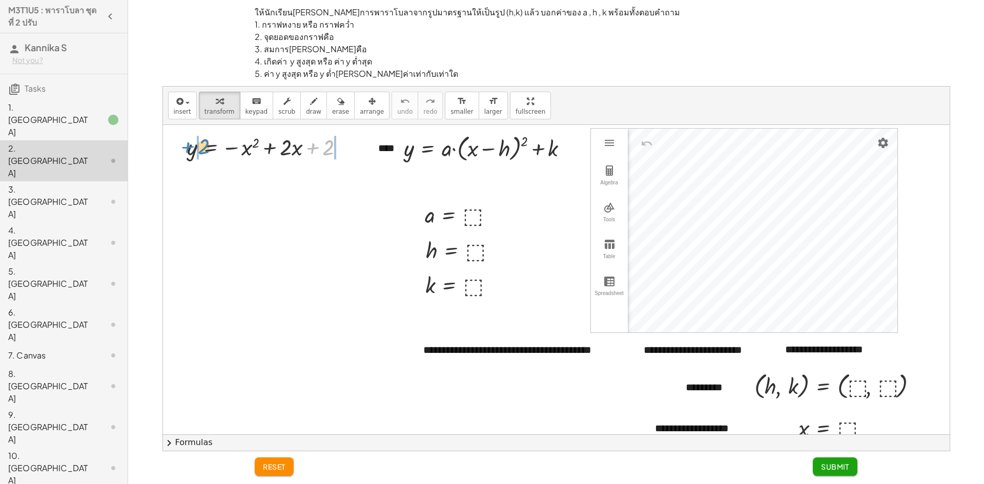
drag, startPoint x: 331, startPoint y: 153, endPoint x: 206, endPoint y: 152, distance: 125.1
click at [206, 152] on div at bounding box center [270, 146] width 176 height 30
click at [367, 148] on div at bounding box center [292, 146] width 239 height 30
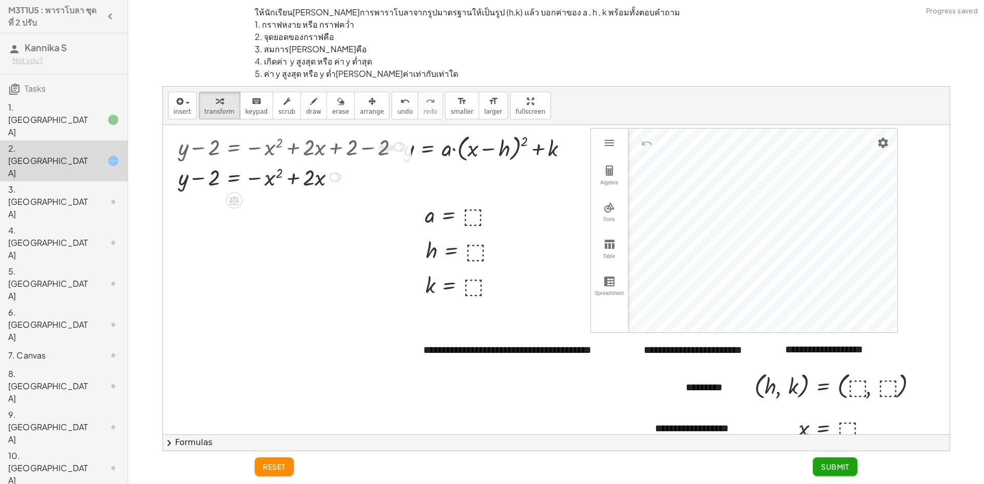
click at [291, 180] on div at bounding box center [292, 176] width 239 height 30
click at [206, 174] on div at bounding box center [292, 176] width 239 height 30
click at [206, 431] on div at bounding box center [556, 329] width 787 height 408
click at [199, 439] on button "chevron_right Formulas" at bounding box center [556, 443] width 787 height 16
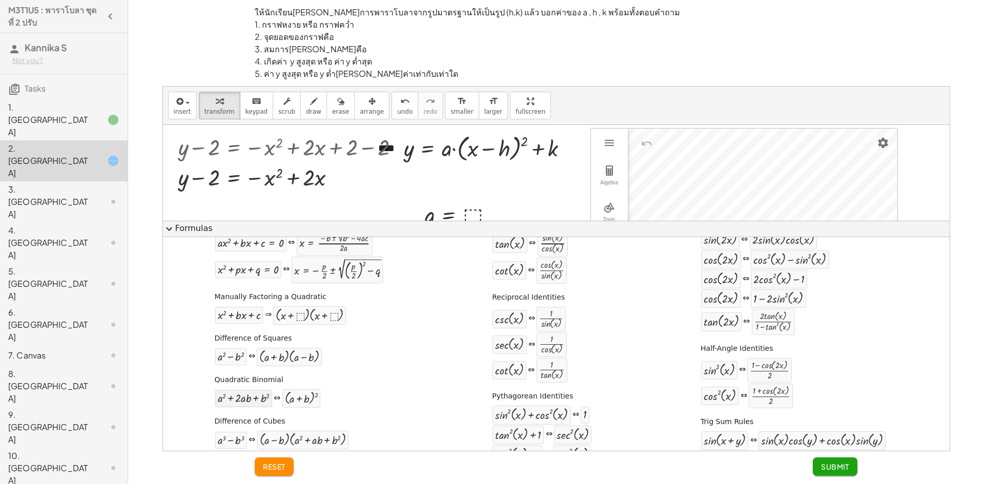
scroll to position [0, 0]
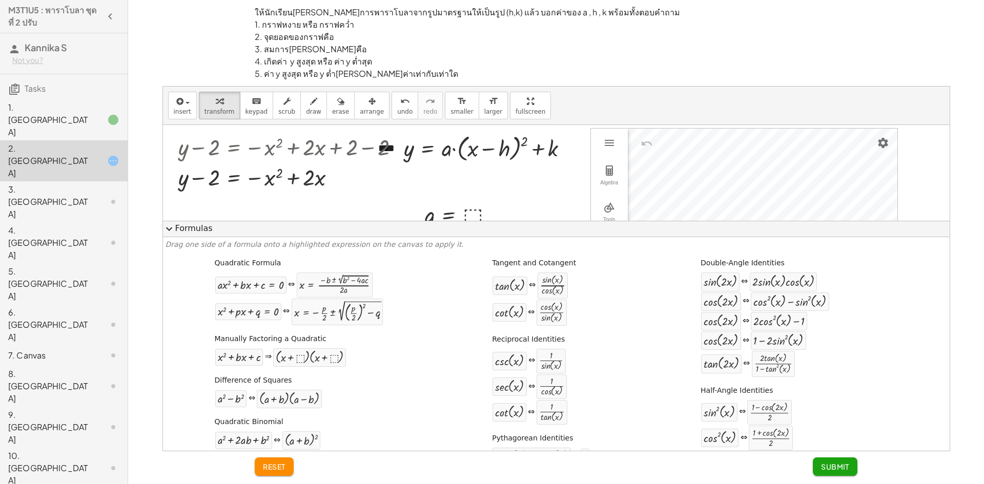
click at [185, 222] on button "expand_more Formulas" at bounding box center [556, 229] width 787 height 16
